Goal: Task Accomplishment & Management: Manage account settings

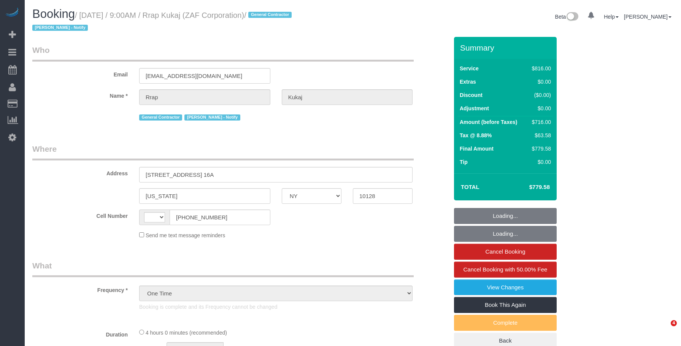
select select "NY"
select select "number:89"
select select "number:90"
select select "number:15"
select select "number:7"
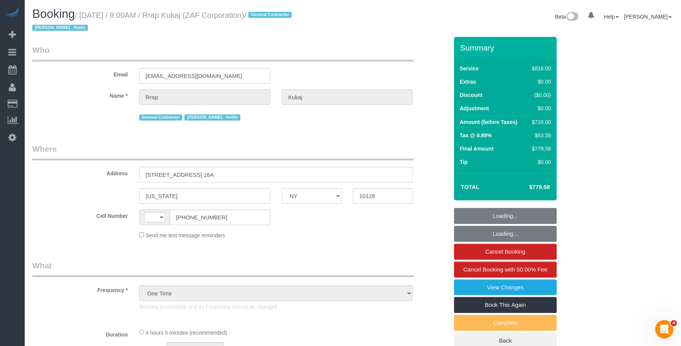
select select "3"
select select "240"
select select "string:[GEOGRAPHIC_DATA]"
select select "spot1"
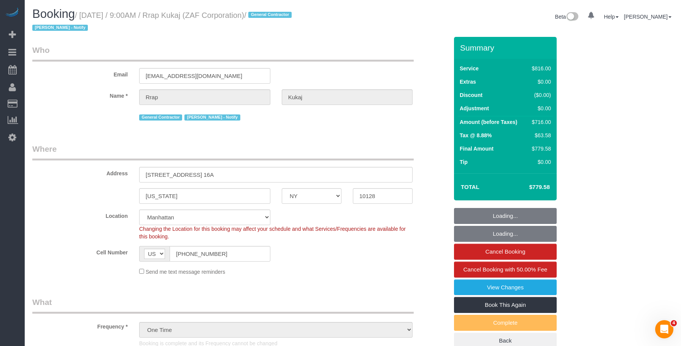
select select "object:1528"
select select "string:stripe-pm_1RtaDS4VGloSiKo7rLiEkzFZ"
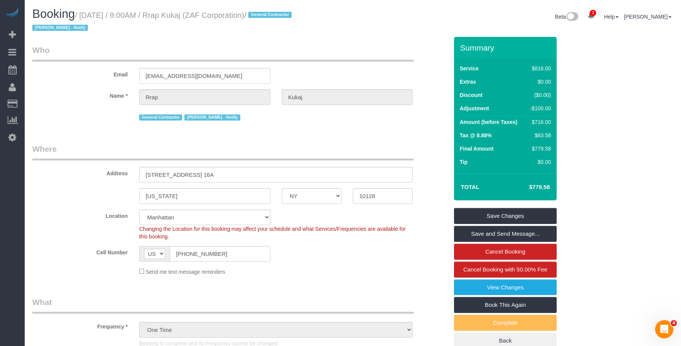
drag, startPoint x: 222, startPoint y: 16, endPoint x: 275, endPoint y: 15, distance: 53.3
click at [275, 15] on small "/ [DATE] / 9:00AM / Rrap Kukaj (ZAF Corporation) / General Contractor [PERSON_N…" at bounding box center [163, 21] width 262 height 21
copy small "ZAF Corporation"
click at [479, 283] on link "View Changes" at bounding box center [505, 288] width 103 height 16
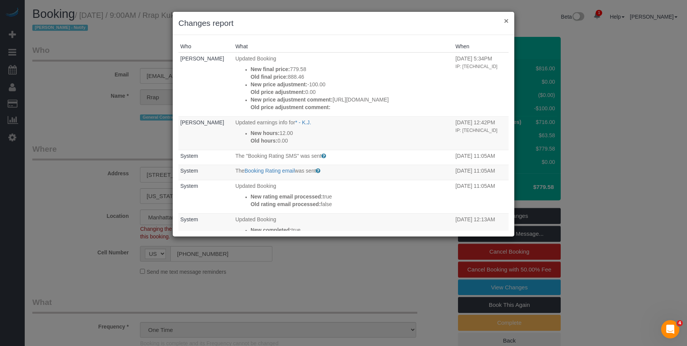
click at [506, 21] on button "×" at bounding box center [506, 21] width 5 height 8
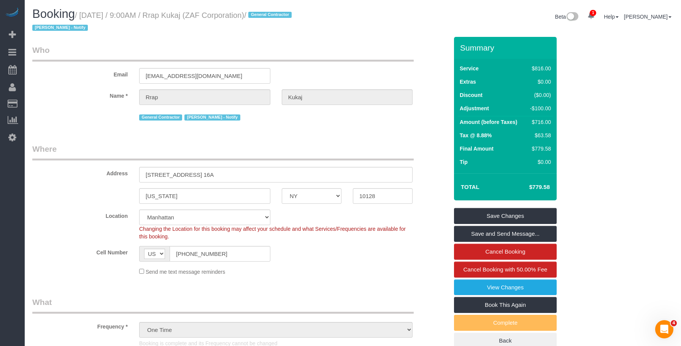
drag, startPoint x: 149, startPoint y: 33, endPoint x: 205, endPoint y: 33, distance: 56.3
click at [149, 33] on h1 "Booking / [DATE] / 9:00AM / Rrap Kukaj (ZAF Corporation) / General Contractor […" at bounding box center [189, 21] width 315 height 26
drag, startPoint x: 177, startPoint y: 15, endPoint x: 215, endPoint y: 15, distance: 38.4
click at [215, 15] on small "/ [DATE] / 9:00AM / Rrap Kukaj (ZAF Corporation) / General Contractor [PERSON_N…" at bounding box center [163, 21] width 262 height 21
copy small "Rrap Kukaj"
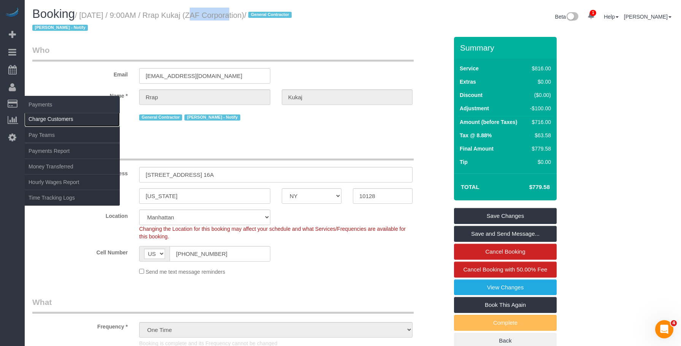
click at [55, 120] on link "Charge Customers" at bounding box center [72, 118] width 95 height 15
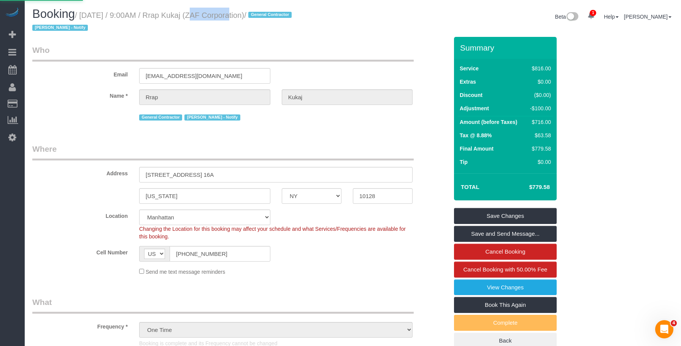
select select
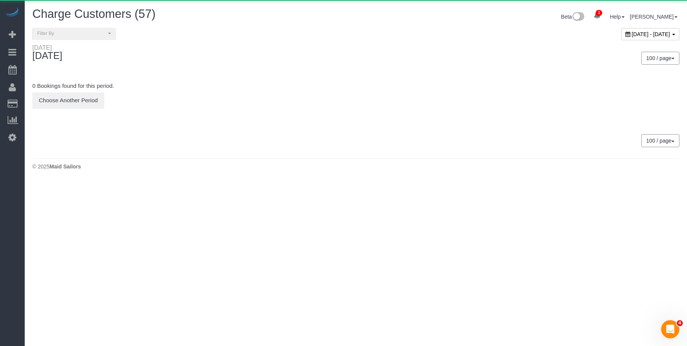
click at [621, 30] on div "[DATE] - [DATE]" at bounding box center [650, 34] width 58 height 12
type input "**********"
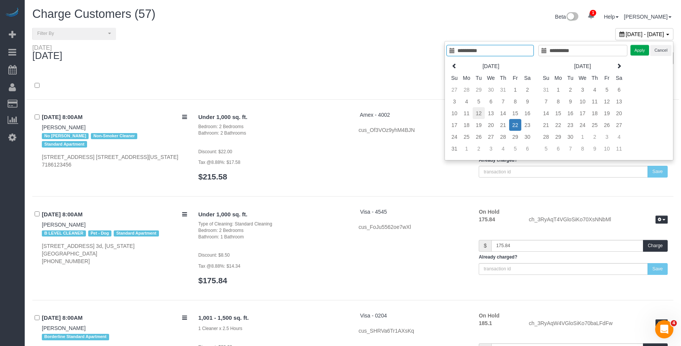
type input "**********"
click at [480, 116] on td "12" at bounding box center [479, 113] width 12 height 12
type input "**********"
click at [480, 116] on td "12" at bounding box center [479, 113] width 12 height 12
type input "**********"
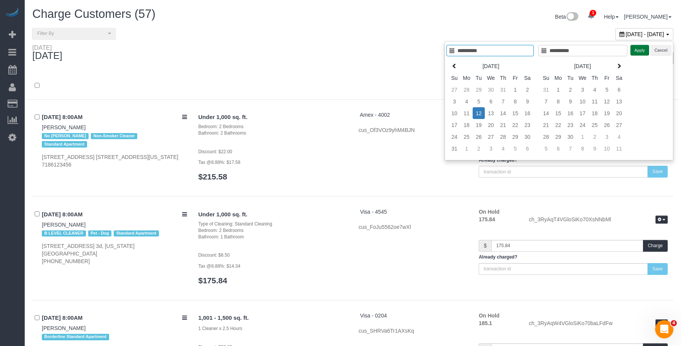
click at [640, 51] on button "Apply" at bounding box center [640, 50] width 19 height 11
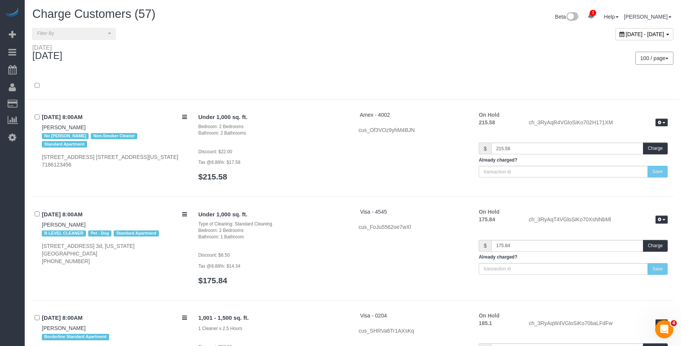
click at [364, 56] on div "100 / page 10 / page 20 / page 30 / page 40 / page 50 / page 100 / page" at bounding box center [516, 58] width 315 height 13
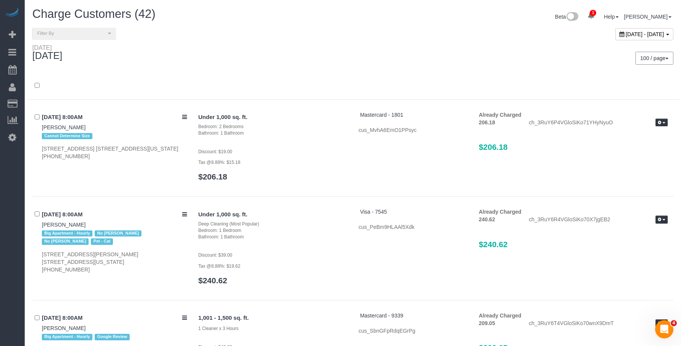
scroll to position [976, 0]
